Goal: Task Accomplishment & Management: Manage account settings

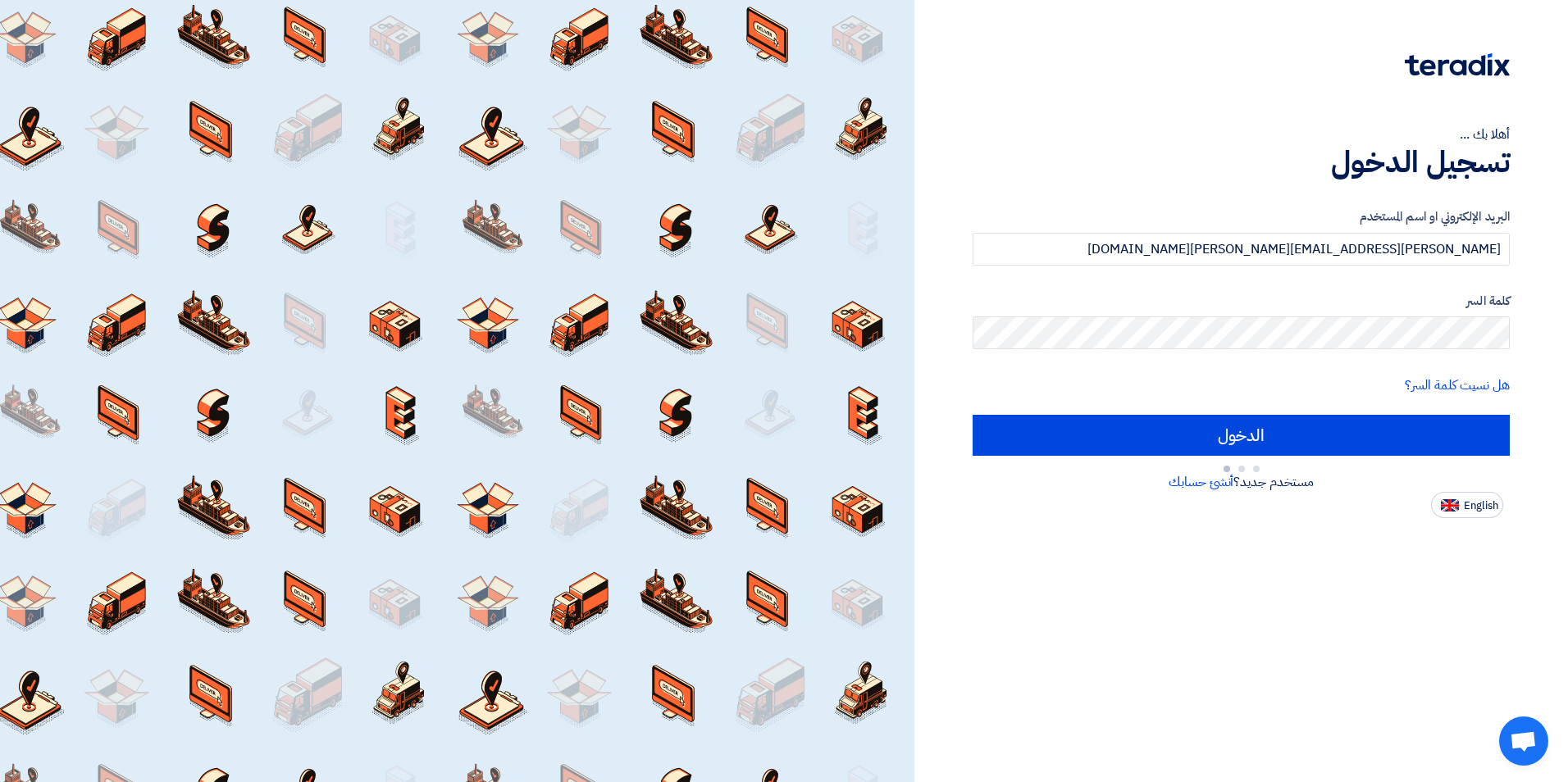
type input "Sign in"
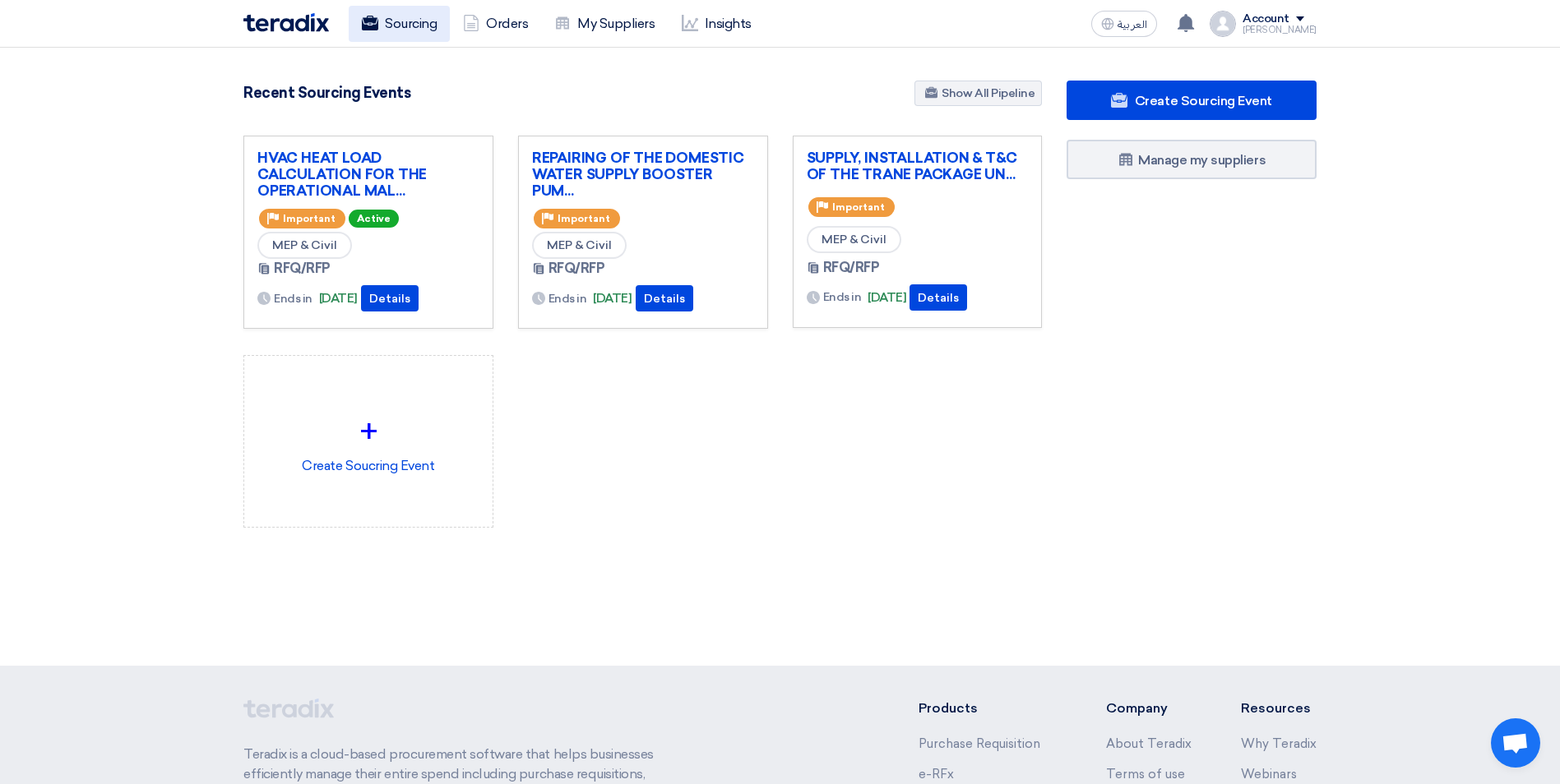
click at [429, 20] on link "Sourcing" at bounding box center [399, 23] width 101 height 36
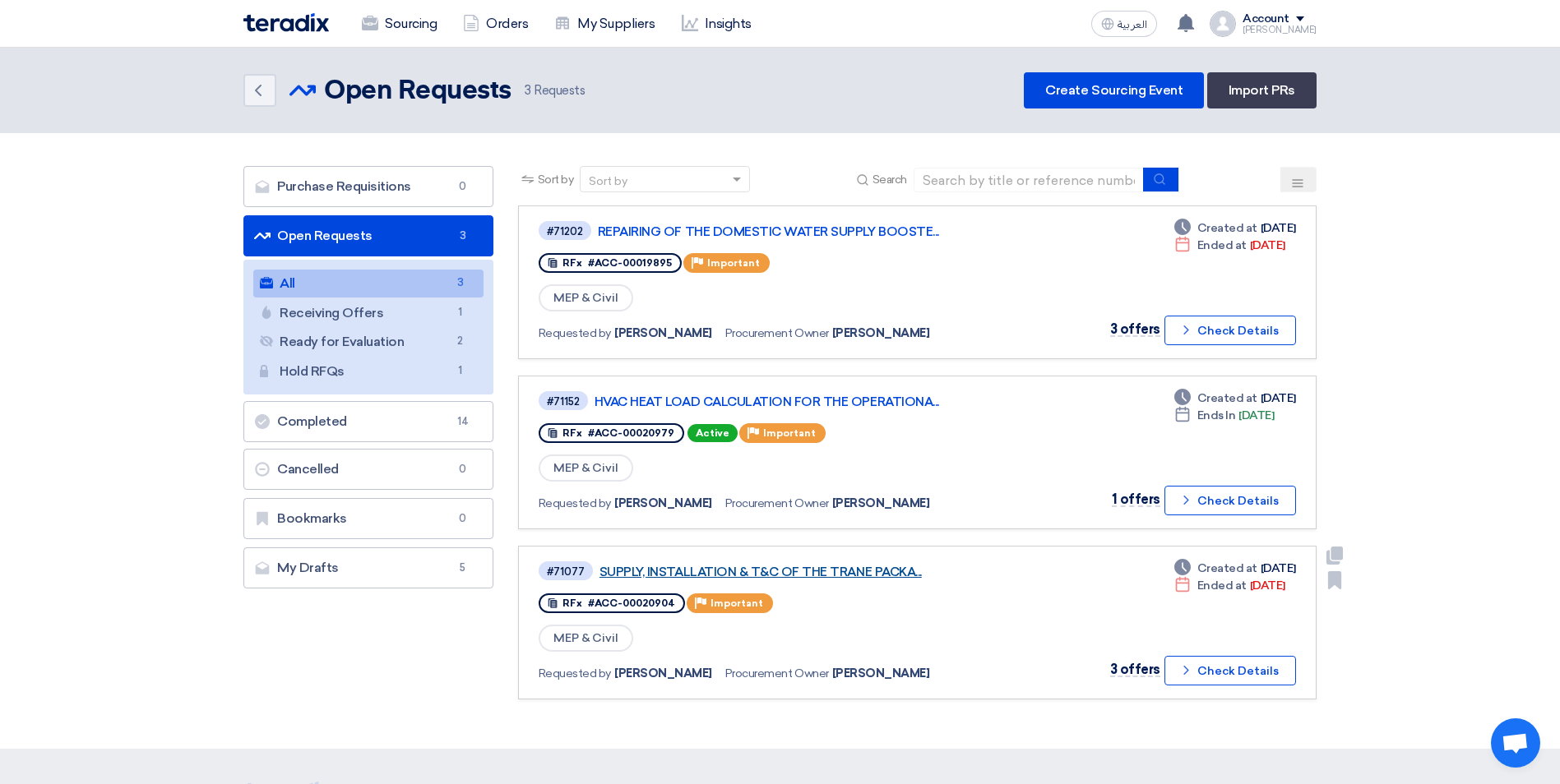
click at [753, 575] on link "SUPPLY, INSTALLATION & T&C OF THE TRANE PACKA..." at bounding box center [805, 573] width 411 height 15
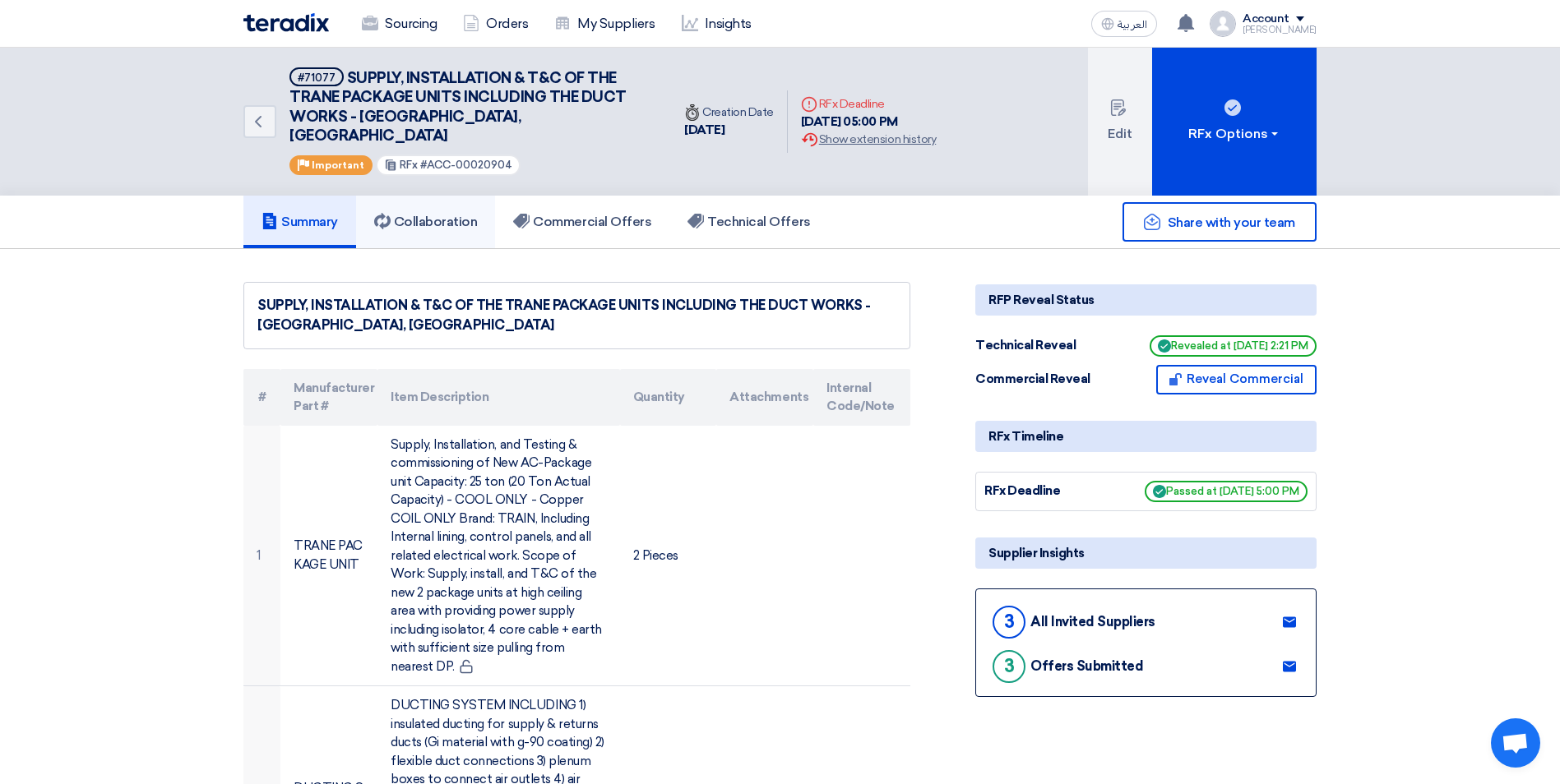
click at [438, 195] on link "Collaboration" at bounding box center [426, 221] width 140 height 53
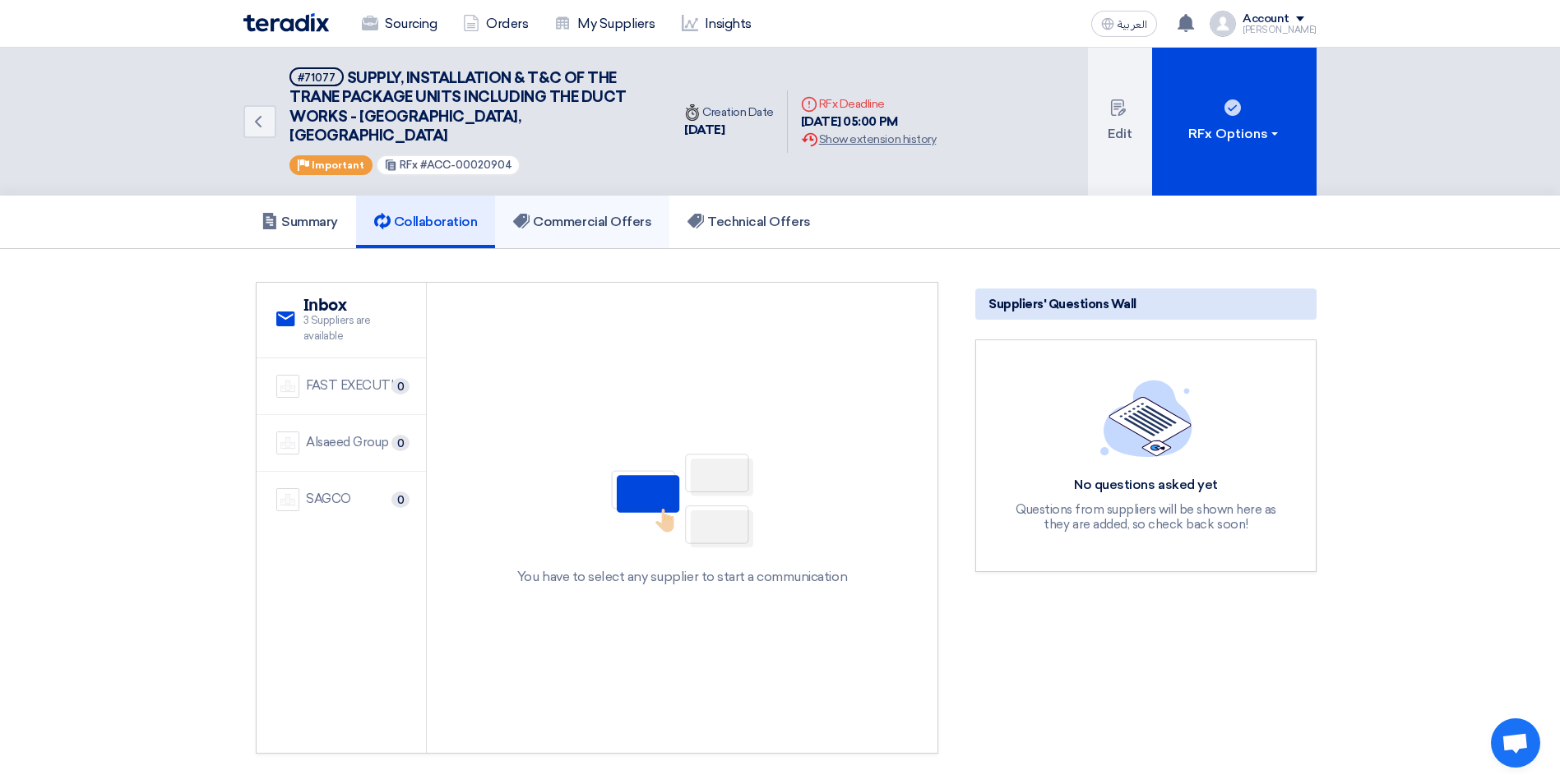
click at [619, 217] on link "Commercial Offers" at bounding box center [582, 221] width 174 height 53
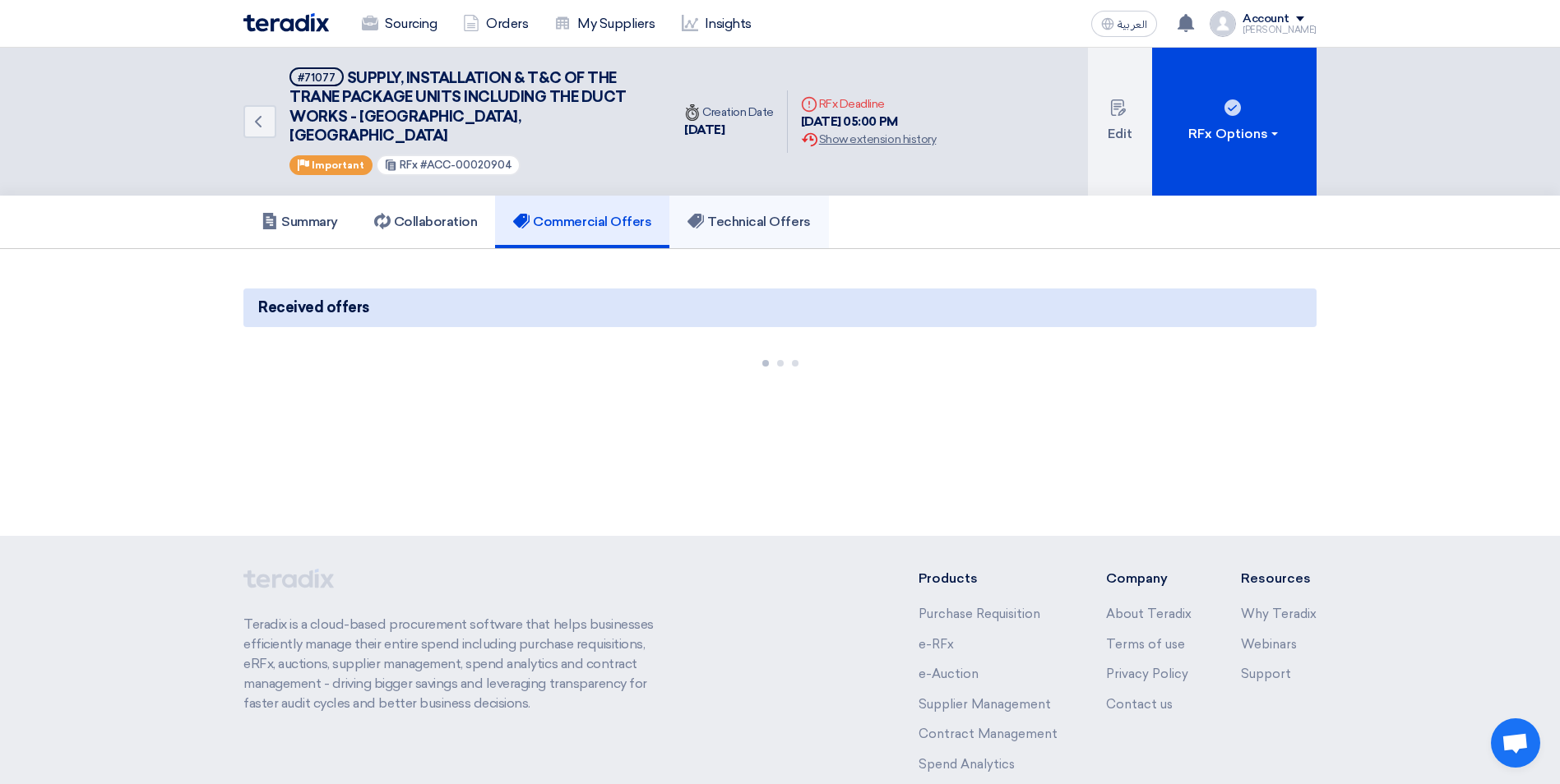
click at [740, 215] on link "Technical Offers" at bounding box center [748, 221] width 159 height 53
